Goal: Information Seeking & Learning: Learn about a topic

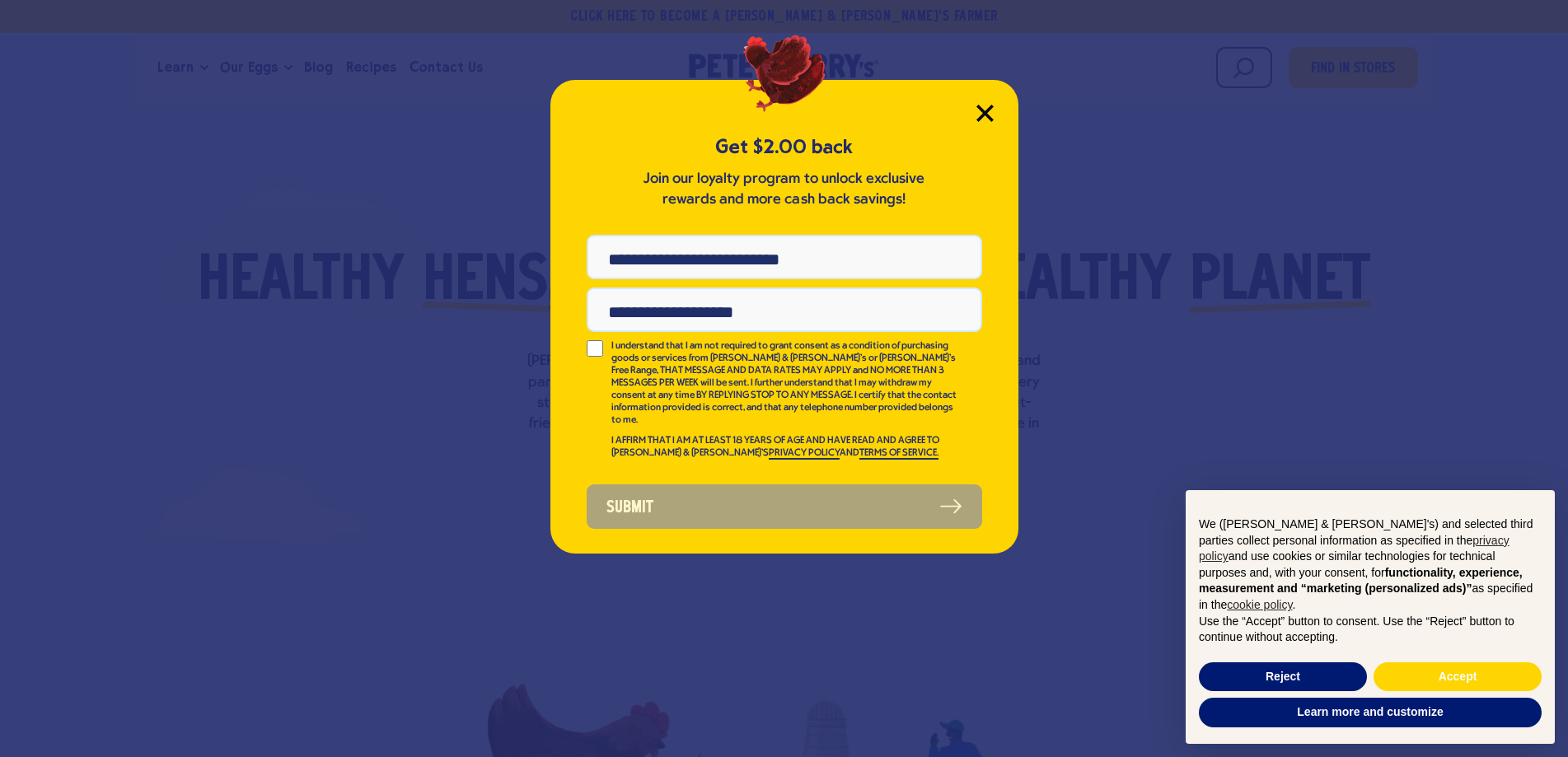
click at [979, 113] on icon "Close Modal" at bounding box center [984, 113] width 18 height 18
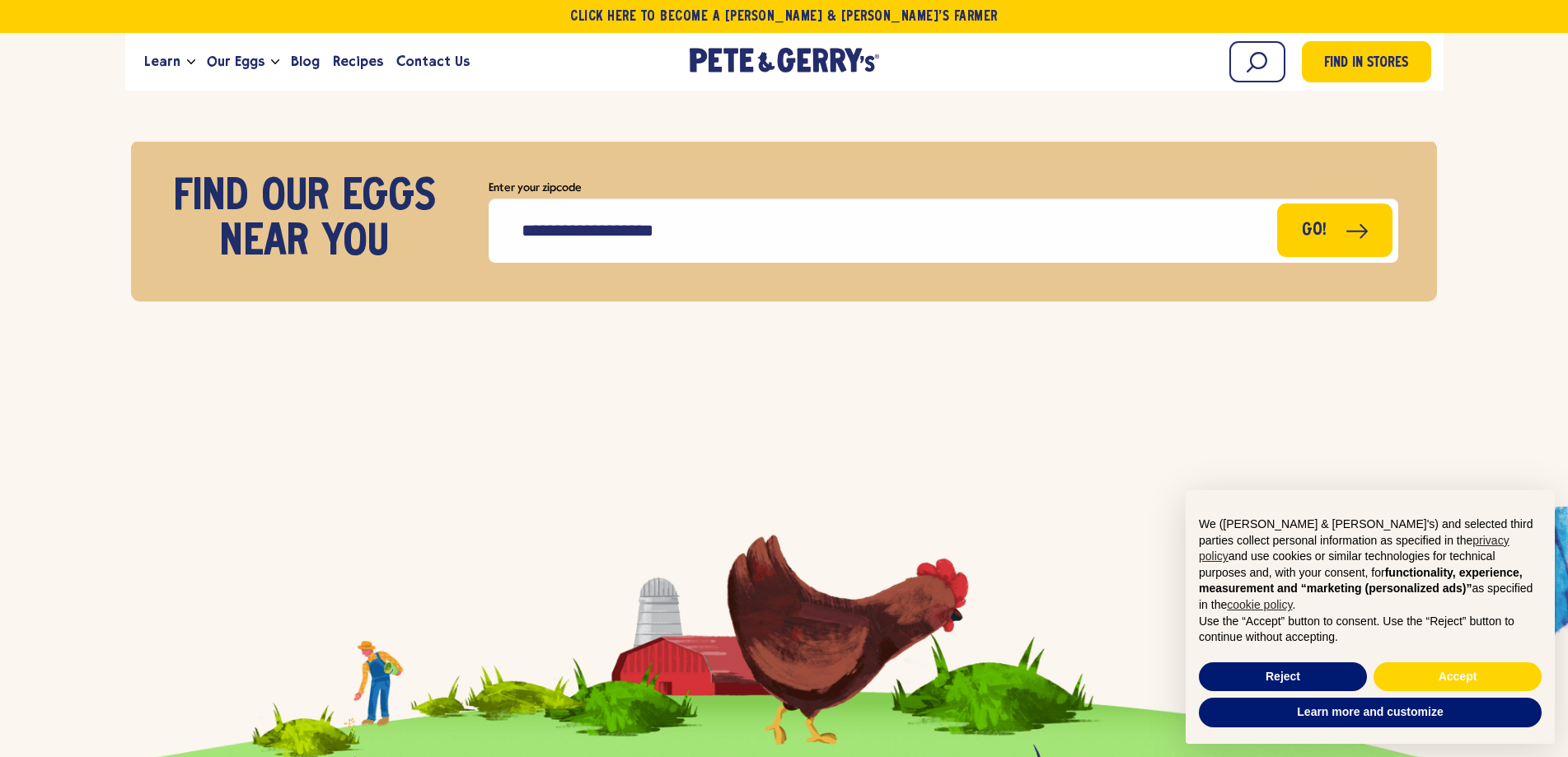
scroll to position [6831, 0]
click at [0, 0] on span "Our Story" at bounding box center [0, 0] width 0 height 0
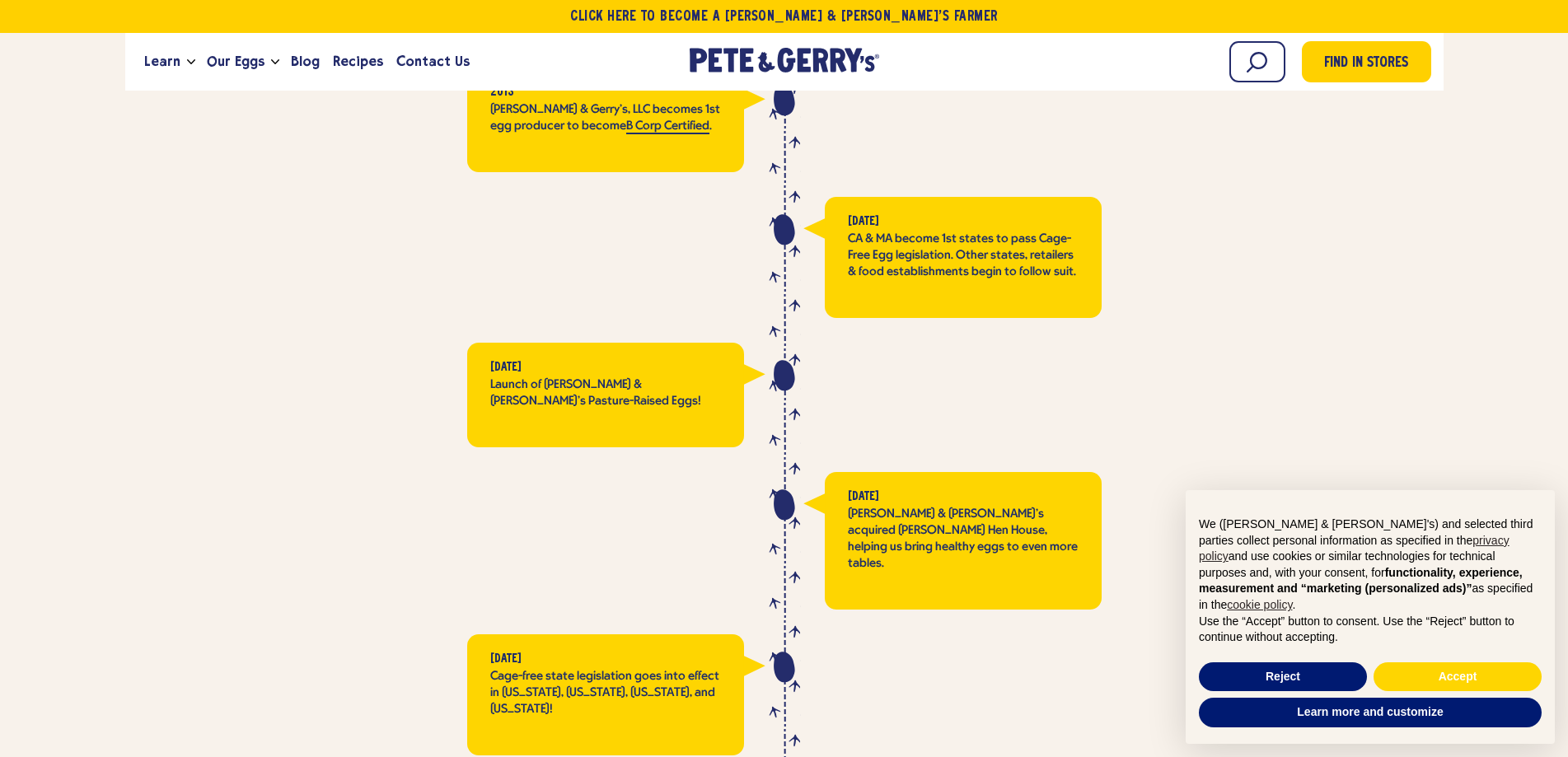
scroll to position [3782, 0]
